Goal: Register for event/course

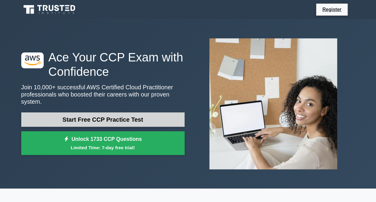
click at [108, 116] on link "Start Free CCP Practice Test" at bounding box center [102, 119] width 163 height 14
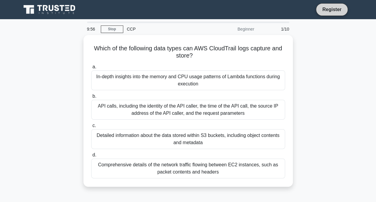
click at [332, 13] on link "Register" at bounding box center [332, 9] width 26 height 7
